Goal: Navigation & Orientation: Understand site structure

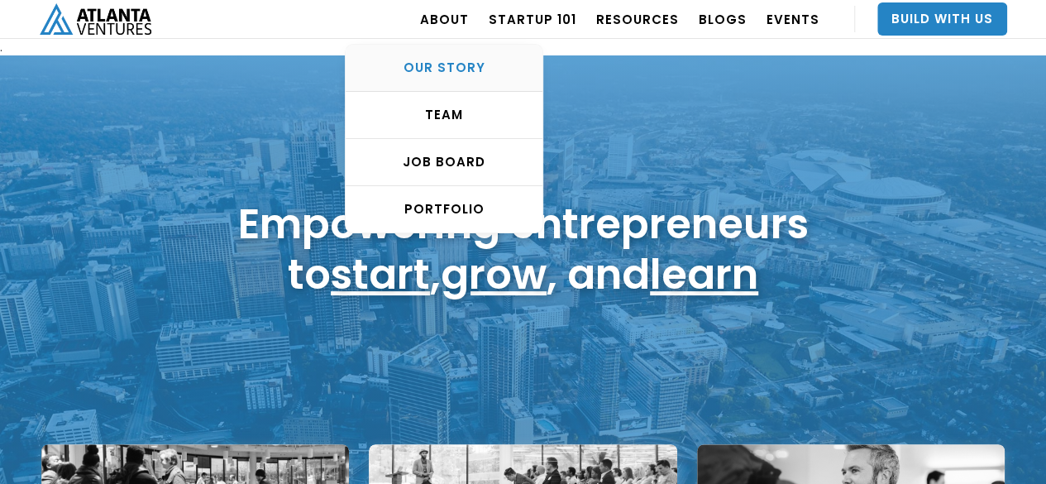
click at [465, 60] on div "OUR STORY" at bounding box center [444, 68] width 197 height 17
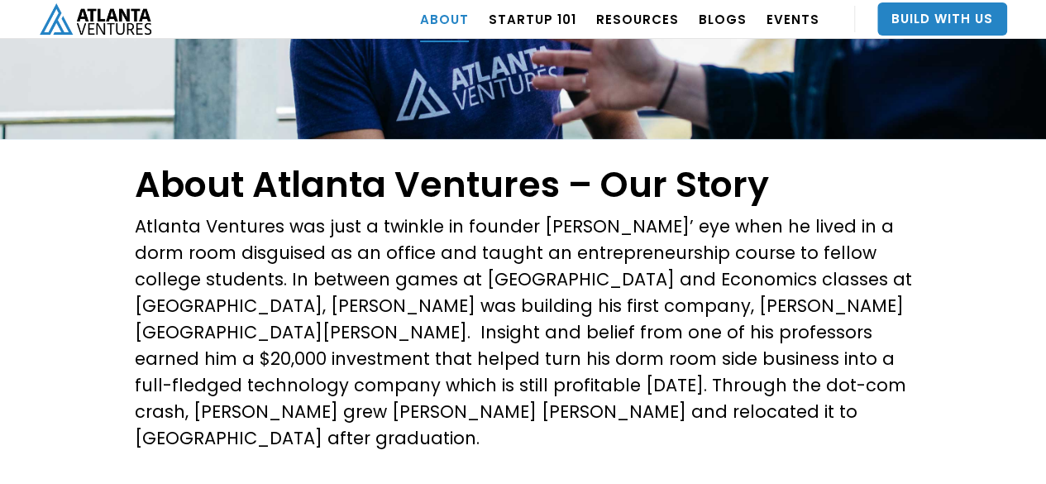
scroll to position [496, 0]
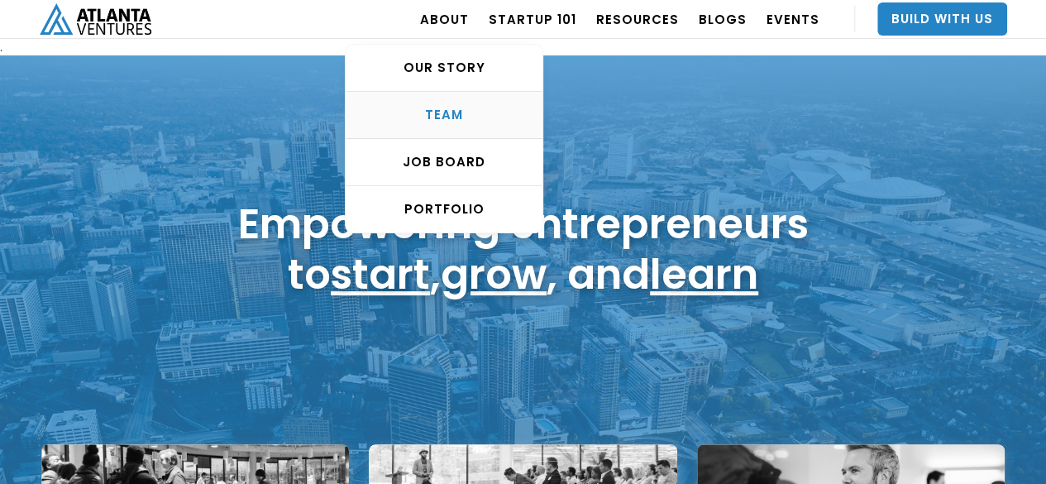
click at [458, 117] on div "TEAM" at bounding box center [444, 115] width 197 height 17
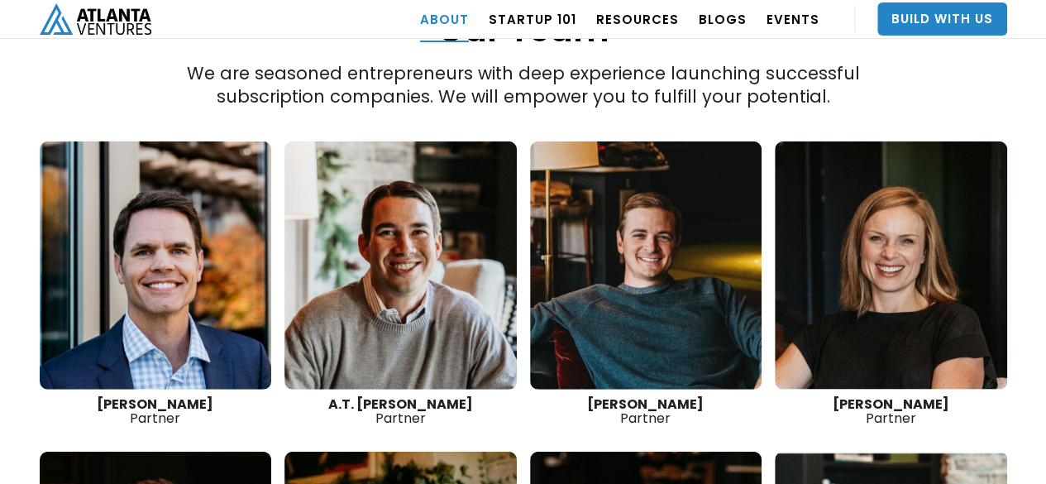
scroll to position [2070, 0]
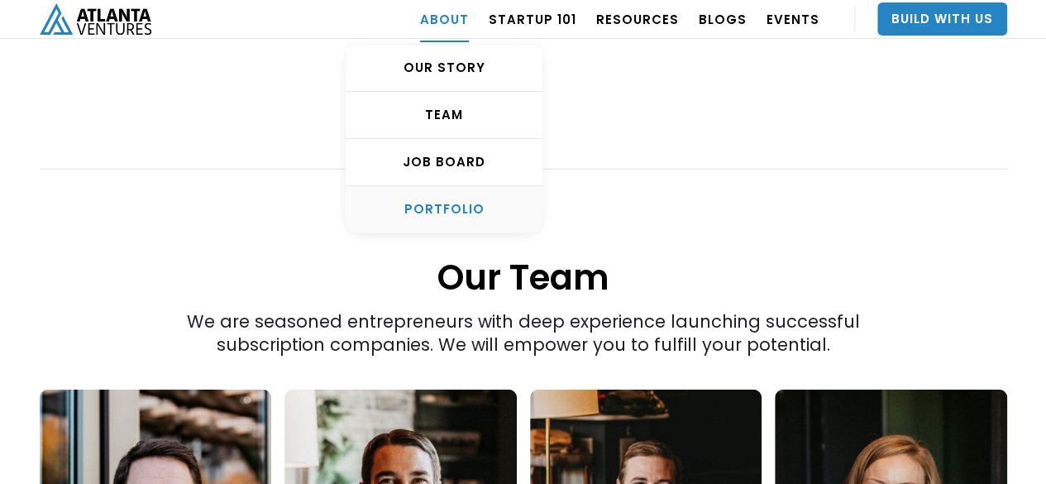
click at [463, 206] on div "PORTFOLIO" at bounding box center [444, 209] width 197 height 17
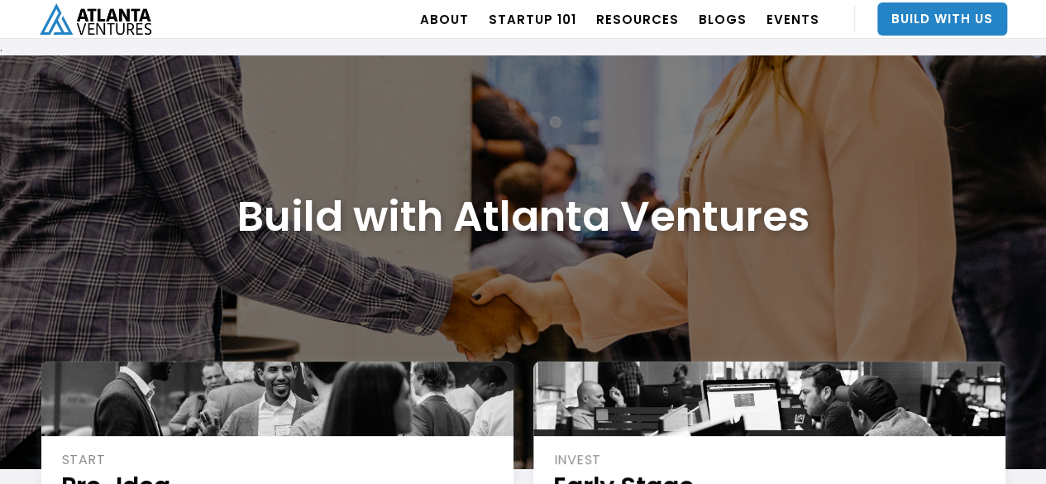
scroll to position [165, 0]
